Goal: Information Seeking & Learning: Learn about a topic

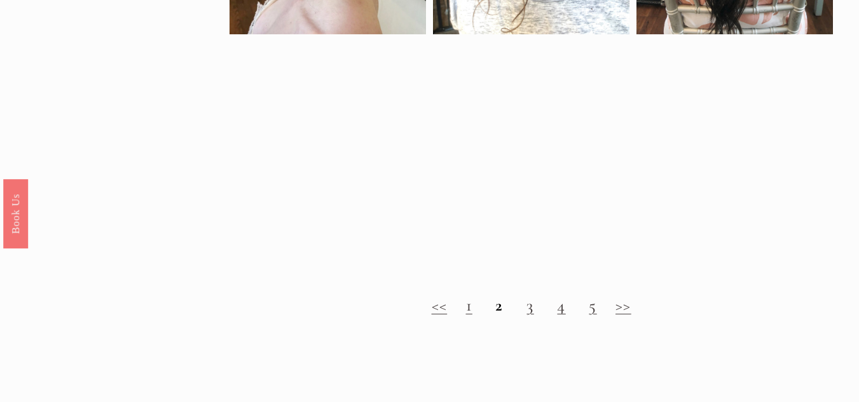
scroll to position [1144, 0]
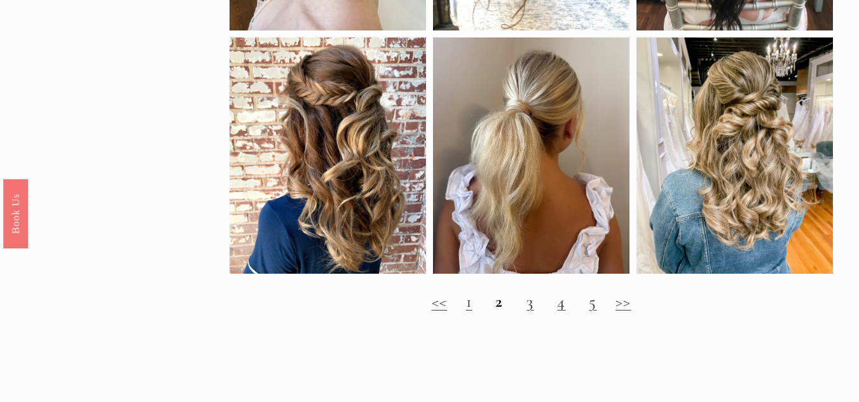
click at [533, 312] on link "3" at bounding box center [529, 301] width 7 height 21
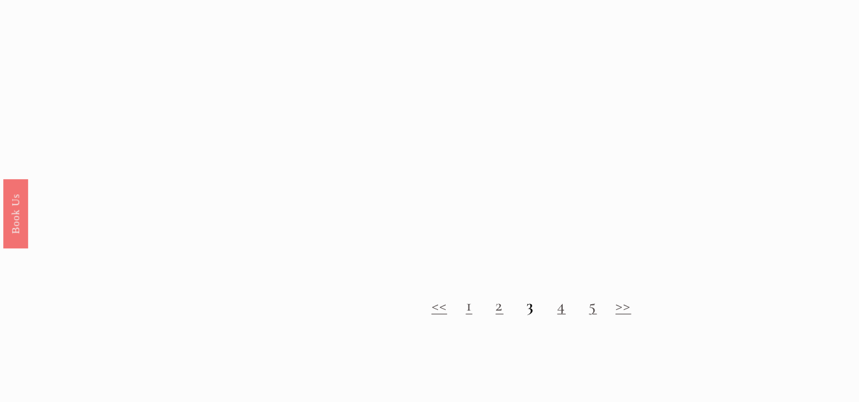
scroll to position [1119, 0]
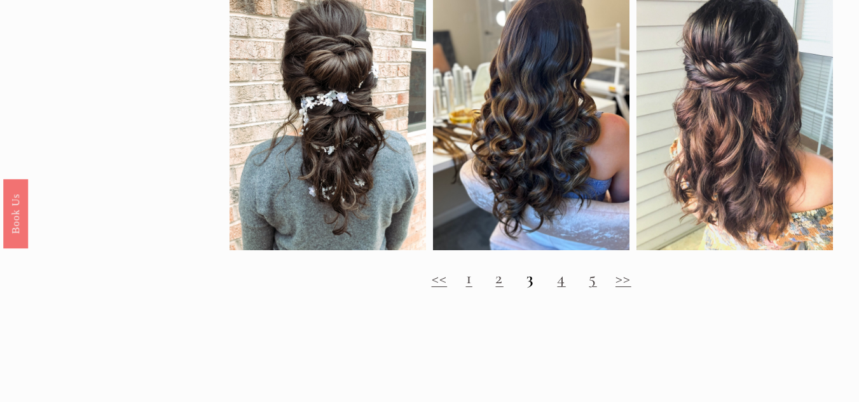
click at [562, 289] on link "4" at bounding box center [561, 278] width 8 height 21
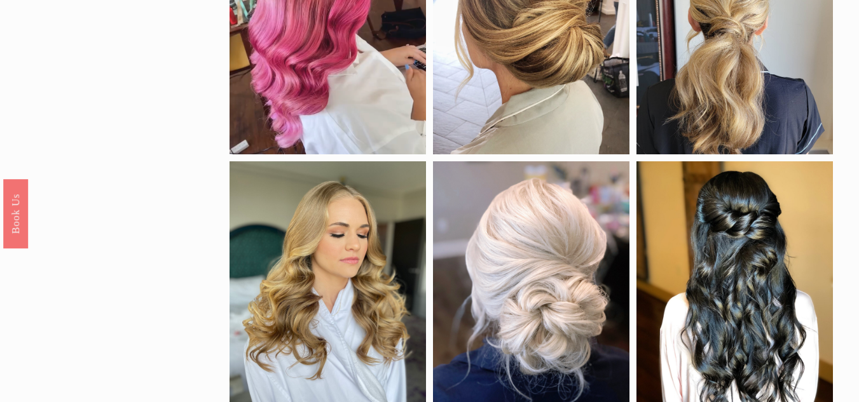
scroll to position [729, 0]
